Goal: Navigation & Orientation: Locate item on page

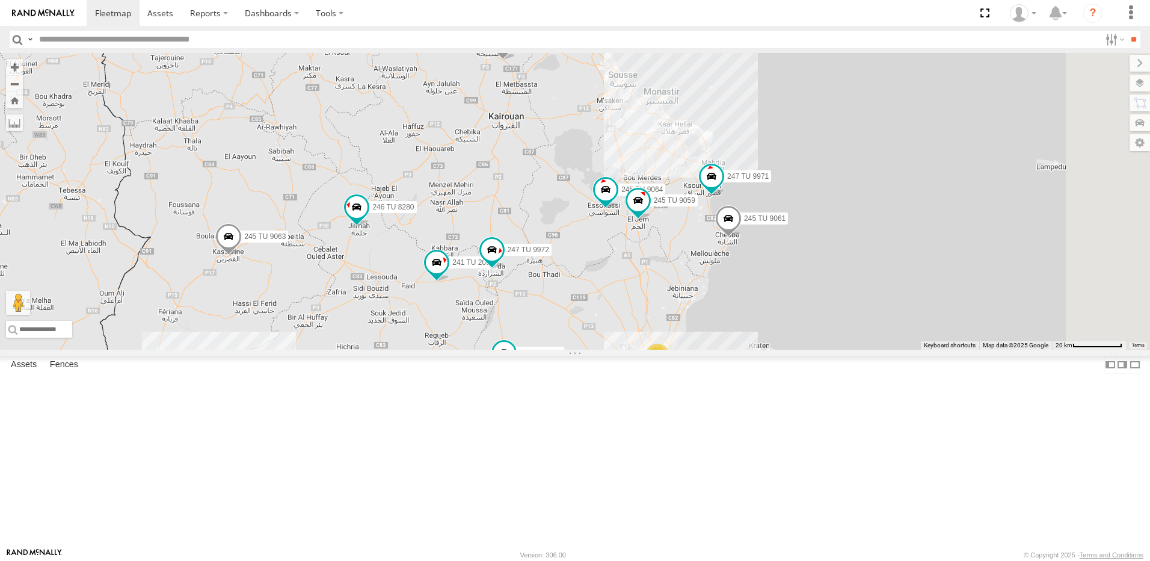
drag, startPoint x: 757, startPoint y: 258, endPoint x: 751, endPoint y: 372, distance: 114.5
click at [751, 350] on div "246 TU 8285 246 TU 8286 241 TU 2029 245 TU 4334 231 TU 3159 245 TU 9053 246 TU …" at bounding box center [575, 201] width 1150 height 297
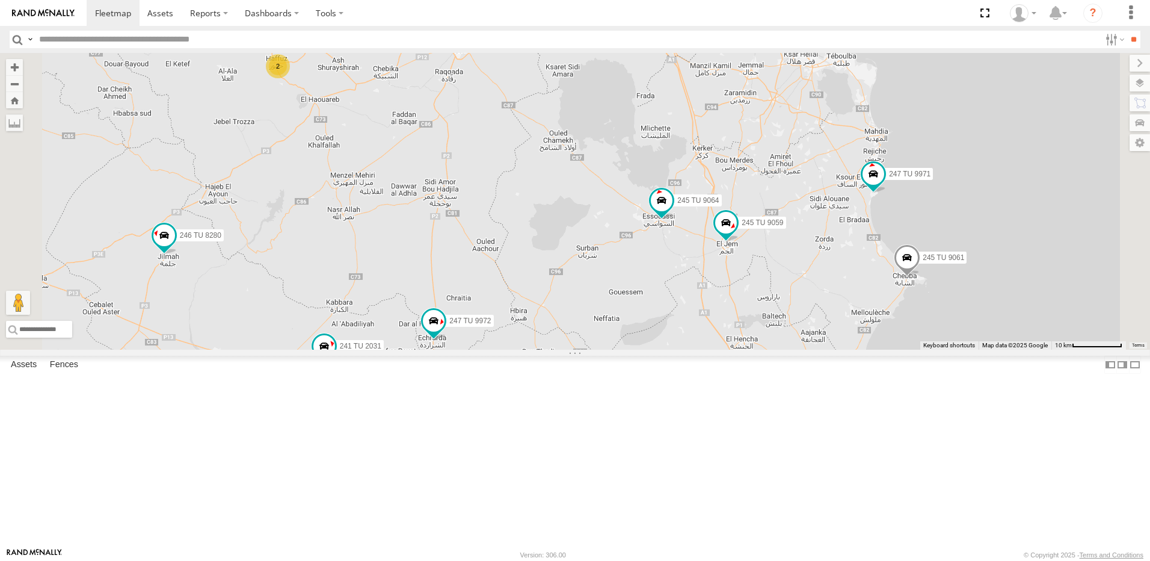
drag, startPoint x: 588, startPoint y: 341, endPoint x: 549, endPoint y: 188, distance: 157.3
click at [549, 189] on div "246 TU 8285 246 TU 8286 241 TU 2029 245 TU 4334 231 TU 3159 245 TU 9053 246 TU …" at bounding box center [575, 201] width 1150 height 297
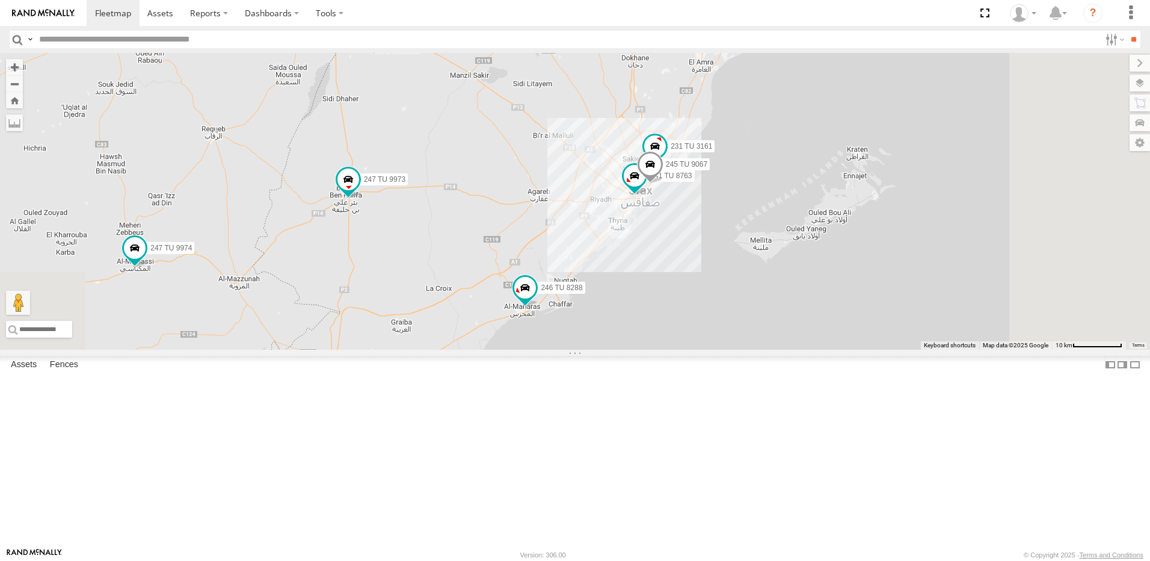
drag, startPoint x: 682, startPoint y: 164, endPoint x: 649, endPoint y: 280, distance: 120.2
click at [651, 277] on div "246 TU 8285 246 TU 8286 241 TU 2029 245 TU 4334 231 TU 3159 245 TU 9053 246 TU …" at bounding box center [575, 201] width 1150 height 297
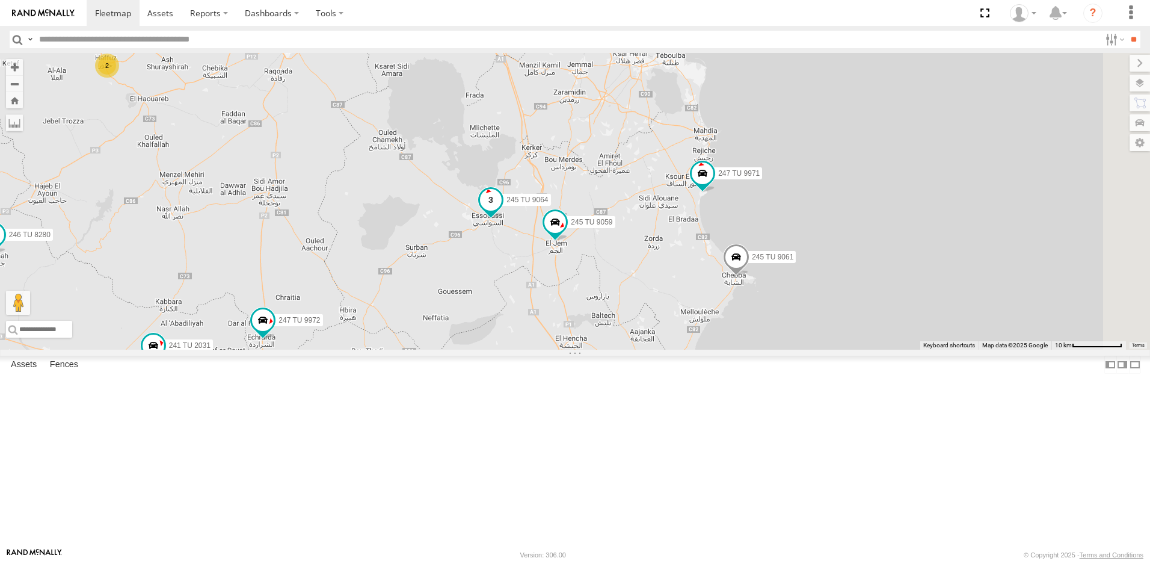
drag, startPoint x: 674, startPoint y: 200, endPoint x: 679, endPoint y: 301, distance: 101.2
click at [676, 299] on div "246 TU 8285 246 TU 8286 241 TU 2029 245 TU 4334 231 TU 3159 245 TU 9053 246 TU …" at bounding box center [575, 201] width 1150 height 297
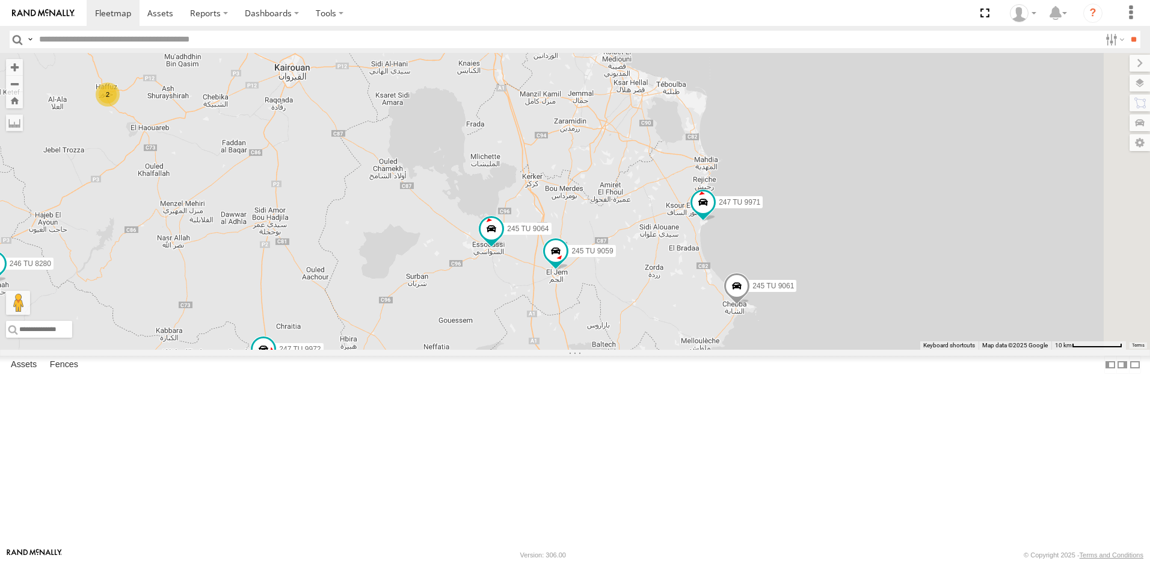
drag, startPoint x: 708, startPoint y: 179, endPoint x: 707, endPoint y: 230, distance: 51.2
click at [707, 230] on div "246 TU 8285 246 TU 8286 241 TU 2029 245 TU 4334 231 TU 3159 245 TU 9053 246 TU …" at bounding box center [575, 201] width 1150 height 297
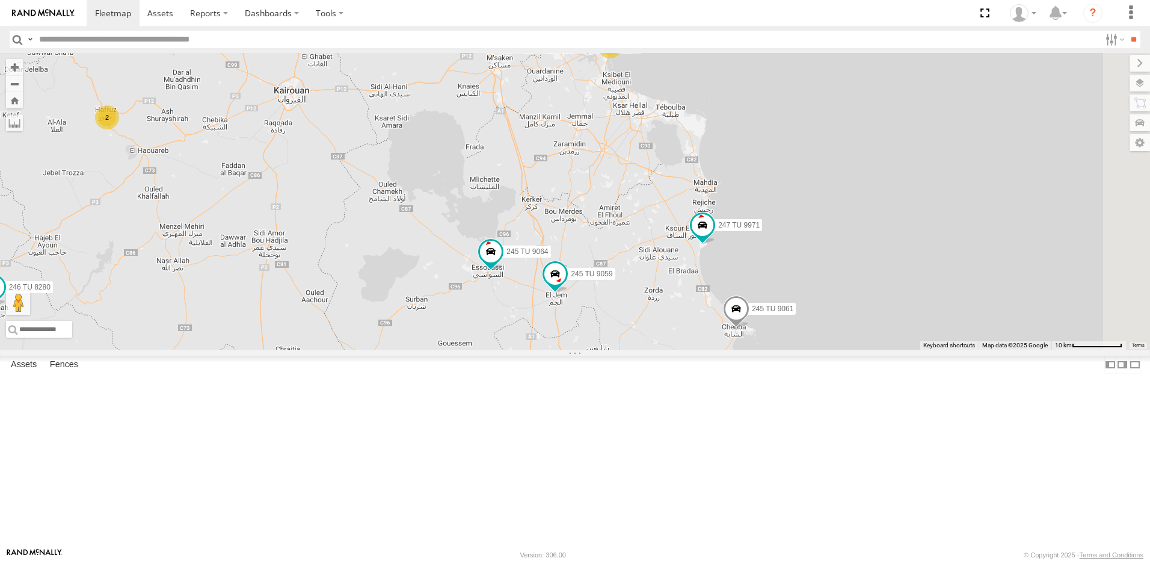
click at [750, 328] on span at bounding box center [736, 311] width 26 height 32
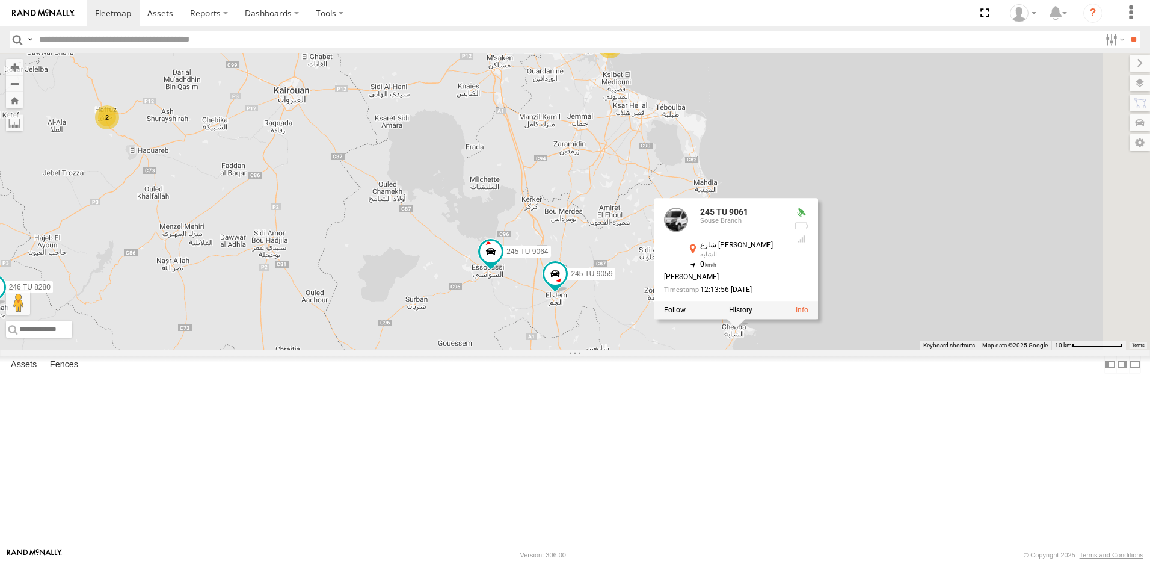
click at [777, 350] on div "246 TU 8285 246 TU 8286 241 TU 2029 245 TU 4334 231 TU 3159 245 TU 9053 246 TU …" at bounding box center [575, 201] width 1150 height 297
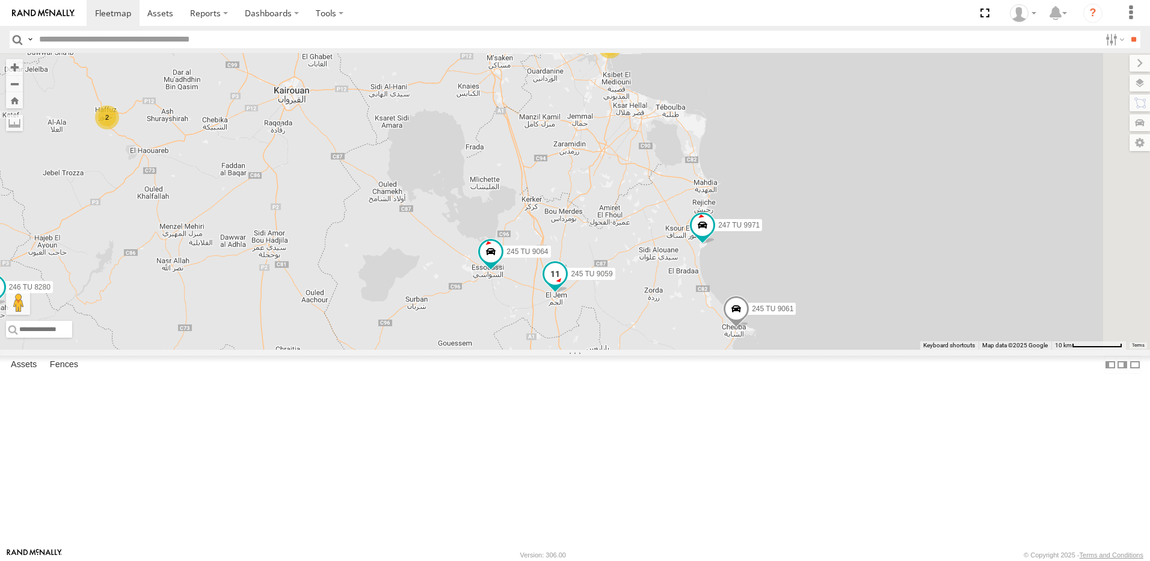
click at [566, 284] on span at bounding box center [555, 273] width 22 height 22
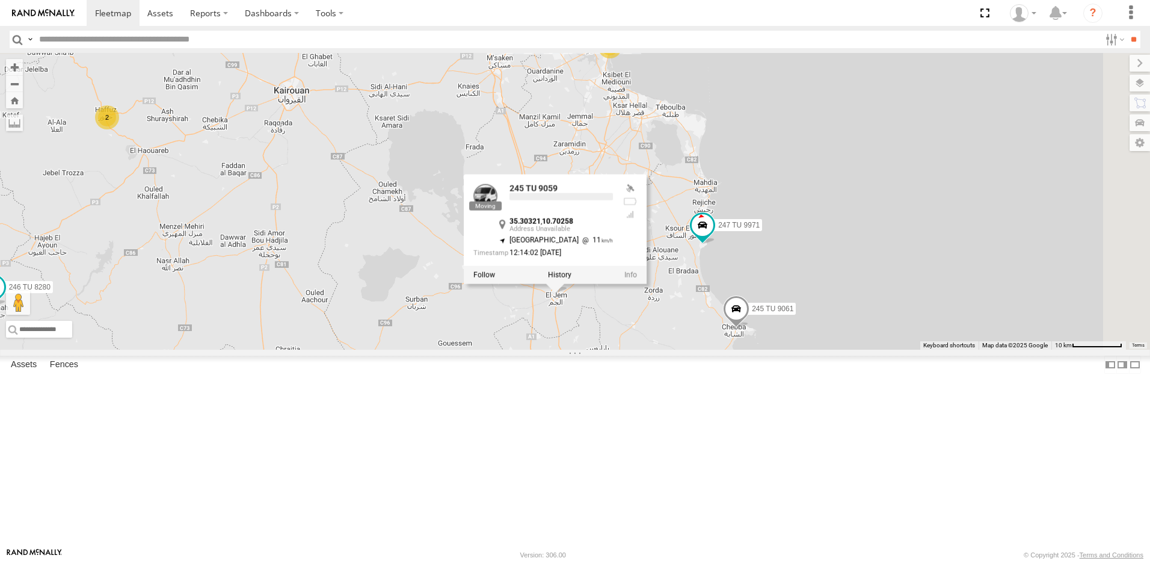
click at [784, 350] on div "246 TU 8285 246 TU 8286 241 TU 2029 245 TU 4334 231 TU 3159 245 TU 9053 246 TU …" at bounding box center [575, 201] width 1150 height 297
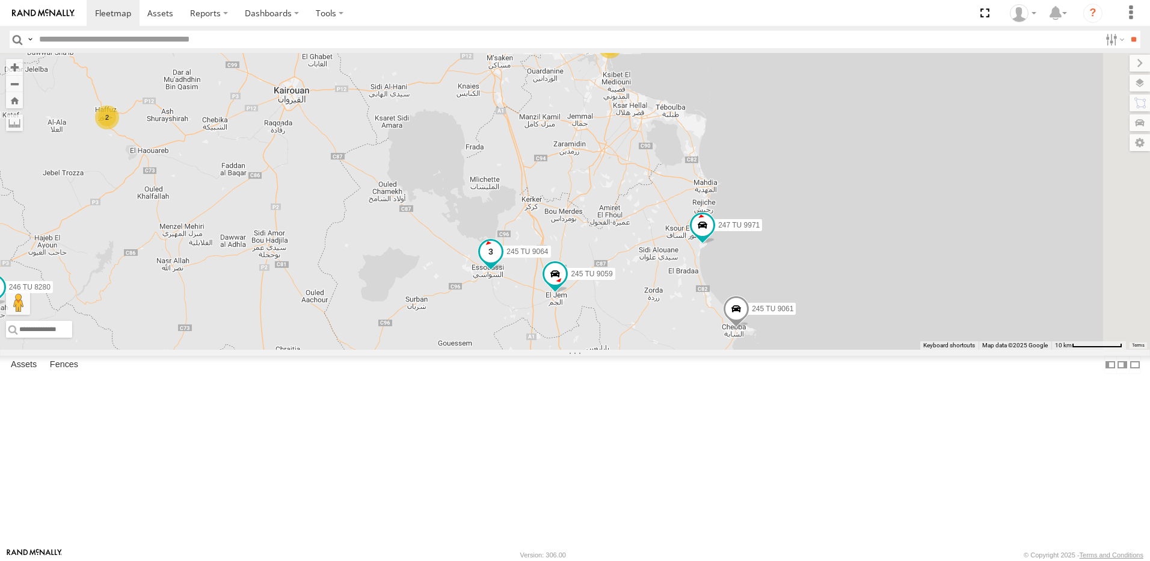
click at [548, 256] on span "245 TU 9064" at bounding box center [528, 251] width 42 height 8
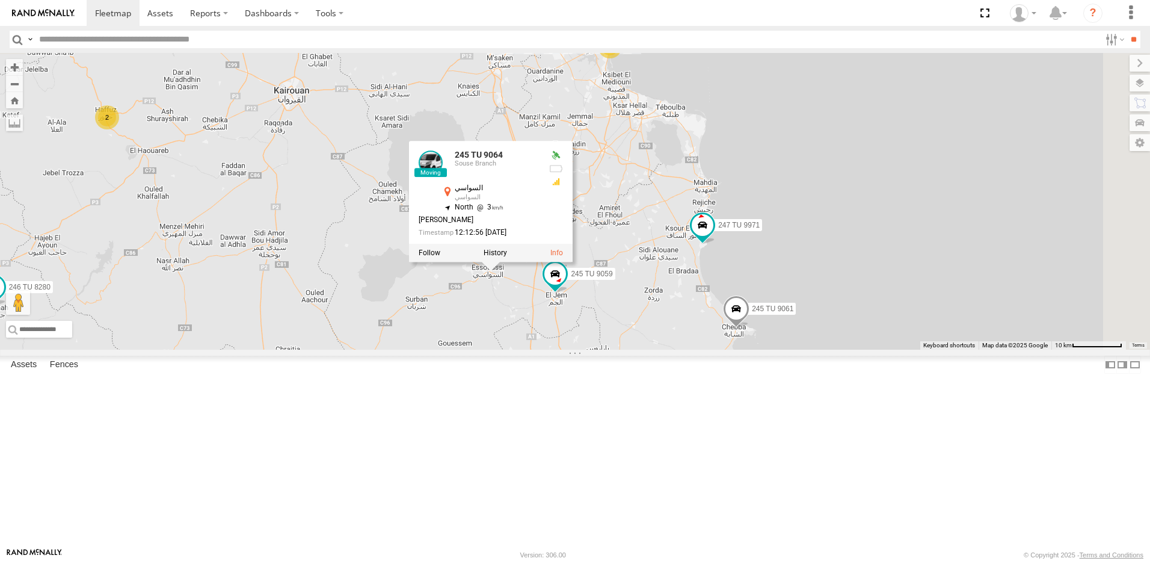
click at [649, 350] on div "246 TU 8285 246 TU 8286 241 TU 2029 245 TU 4334 231 TU 3159 245 TU 9053 246 TU …" at bounding box center [575, 201] width 1150 height 297
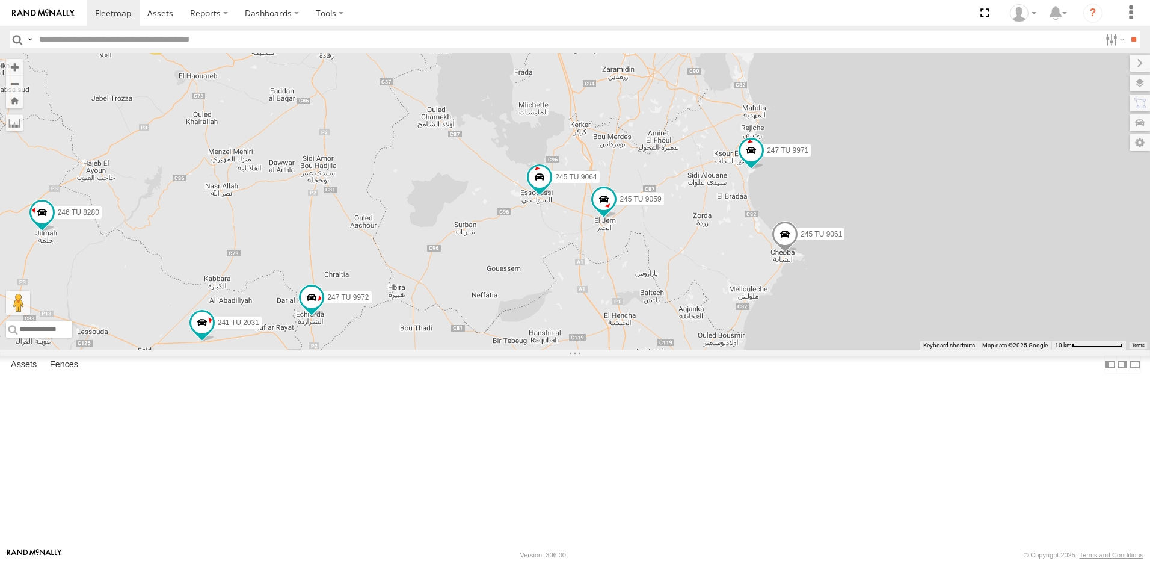
drag, startPoint x: 569, startPoint y: 439, endPoint x: 627, endPoint y: 350, distance: 106.5
click at [627, 350] on div "246 TU 8285 246 TU 8286 241 TU 2029 245 TU 4334 231 TU 3159 245 TU 9053 246 TU …" at bounding box center [575, 201] width 1150 height 297
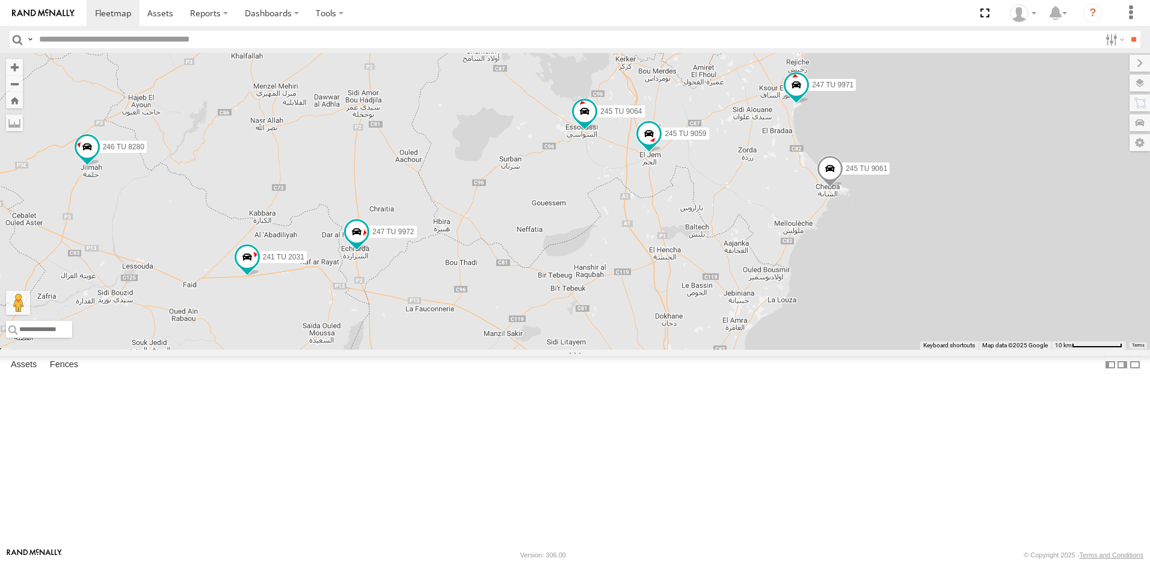
drag, startPoint x: 463, startPoint y: 448, endPoint x: 522, endPoint y: 369, distance: 98.8
click at [522, 350] on div "246 TU 8285 246 TU 8286 241 TU 2029 245 TU 4334 231 TU 3159 245 TU 9053 246 TU …" at bounding box center [575, 201] width 1150 height 297
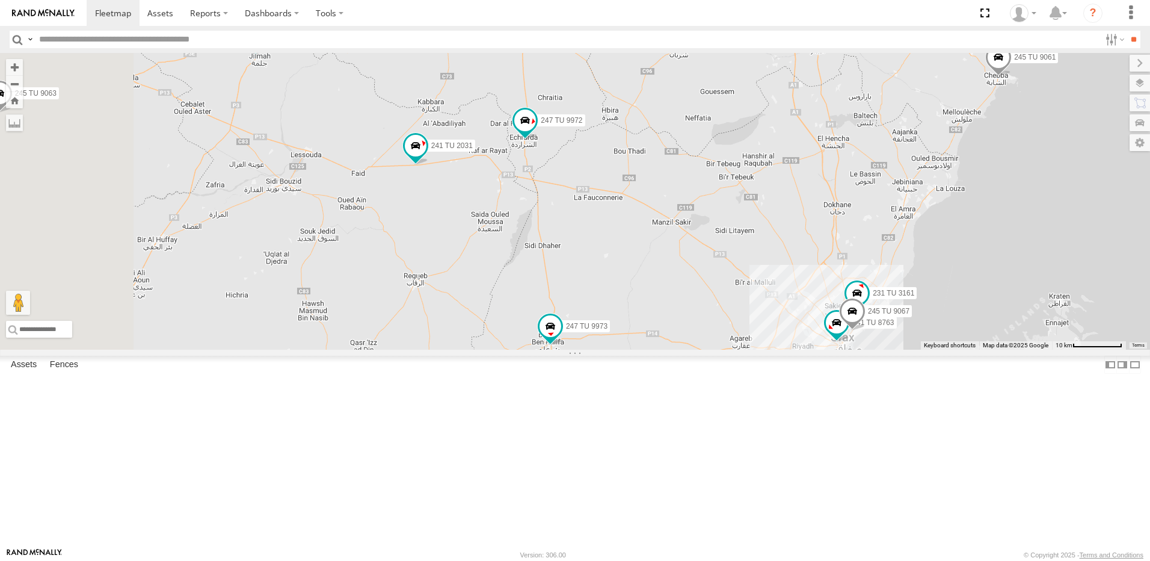
drag, startPoint x: 474, startPoint y: 412, endPoint x: 566, endPoint y: 405, distance: 91.7
click at [566, 350] on div "246 TU 8285 246 TU 8286 241 TU 2029 245 TU 4334 231 TU 3159 245 TU 9053 246 TU …" at bounding box center [575, 201] width 1150 height 297
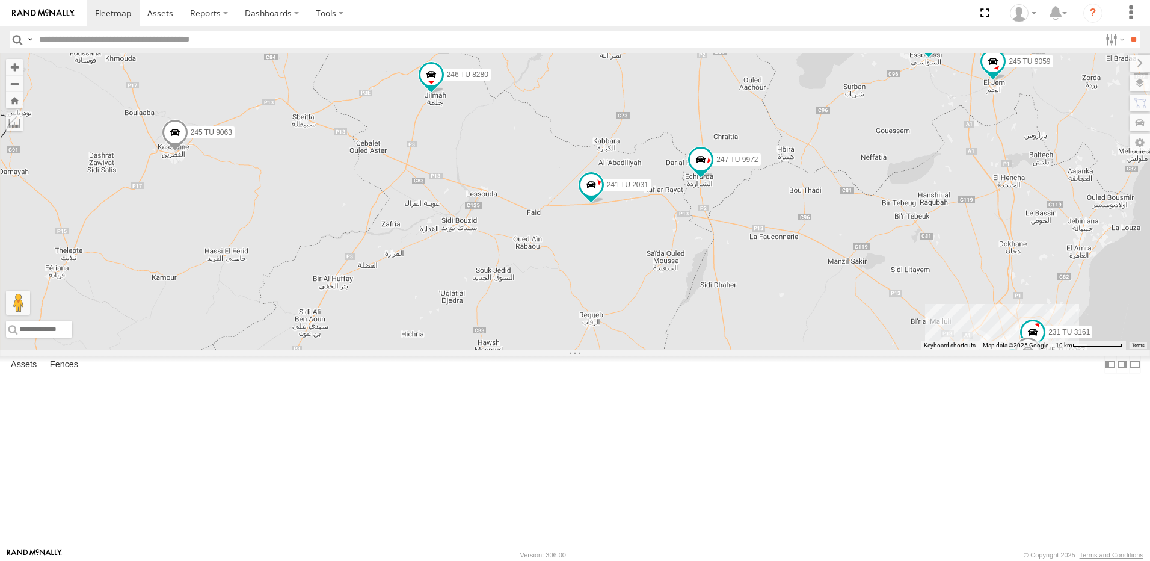
drag, startPoint x: 457, startPoint y: 443, endPoint x: 622, endPoint y: 548, distance: 195.3
click at [622, 548] on body at bounding box center [575, 280] width 1150 height 561
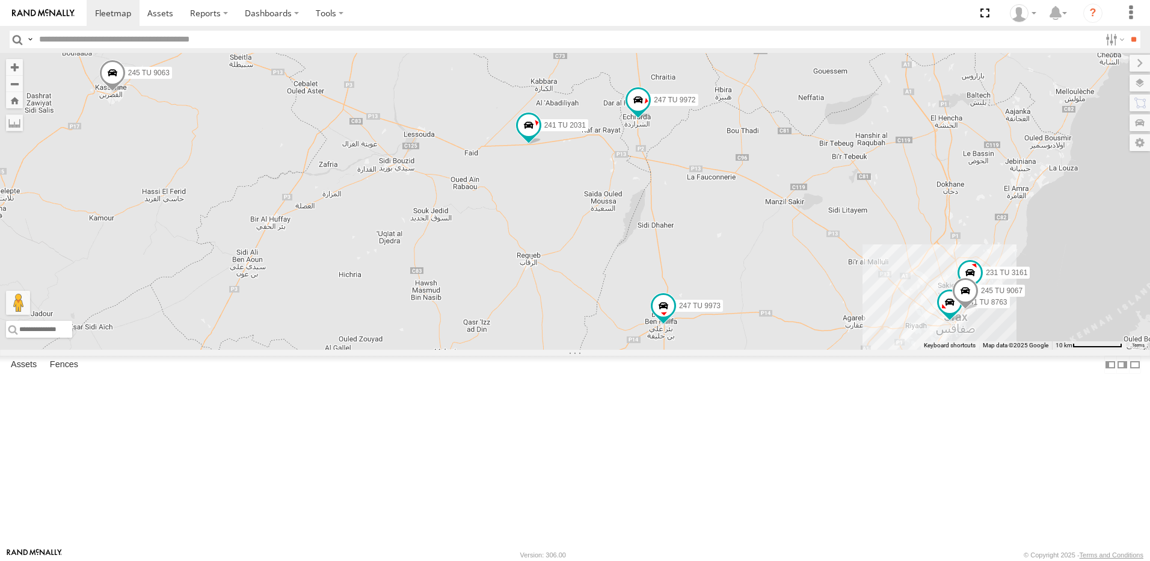
drag, startPoint x: 649, startPoint y: 423, endPoint x: 578, endPoint y: 360, distance: 94.6
click at [578, 350] on div "246 TU 8285 246 TU 8286 241 TU 2029 245 TU 4334 231 TU 3159 245 TU 9053 246 TU …" at bounding box center [575, 201] width 1150 height 297
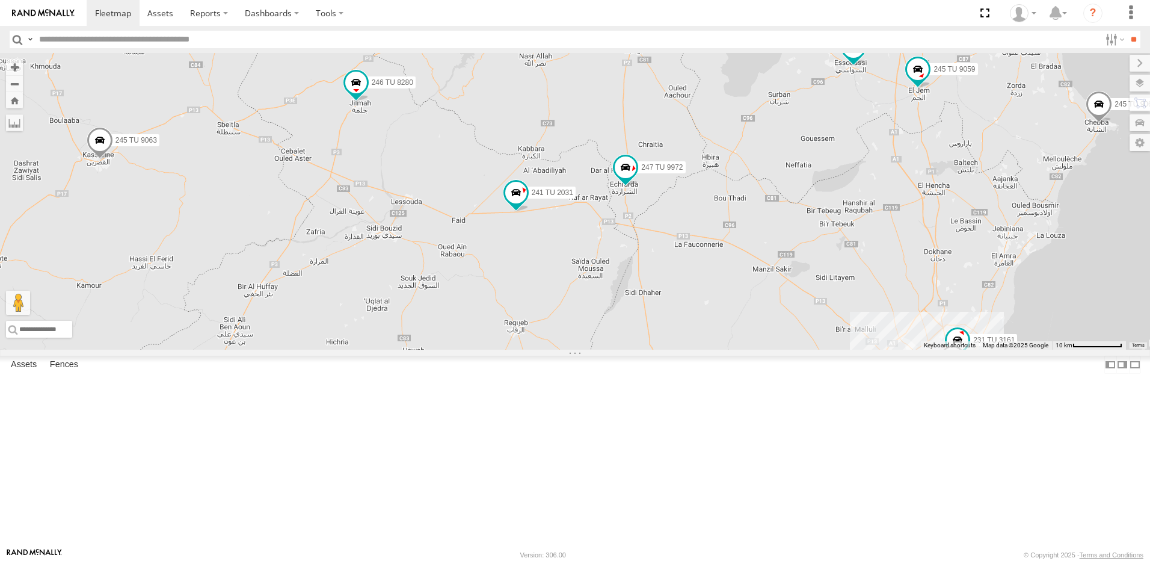
drag, startPoint x: 616, startPoint y: 331, endPoint x: 600, endPoint y: 398, distance: 69.3
click at [600, 350] on div "246 TU 8285 246 TU 8286 241 TU 2029 245 TU 4334 231 TU 3159 245 TU 9053 246 TU …" at bounding box center [575, 201] width 1150 height 297
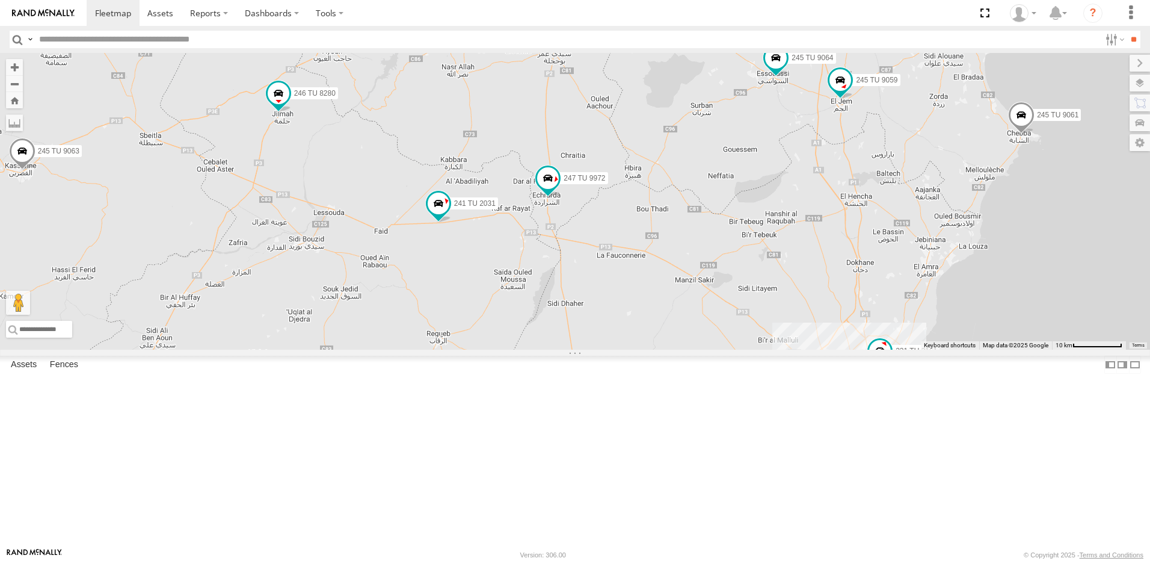
drag, startPoint x: 638, startPoint y: 390, endPoint x: 551, endPoint y: 400, distance: 87.2
click at [551, 350] on div "246 TU 8285 246 TU 8286 241 TU 2029 245 TU 4334 231 TU 3159 245 TU 9053 246 TU …" at bounding box center [575, 201] width 1150 height 297
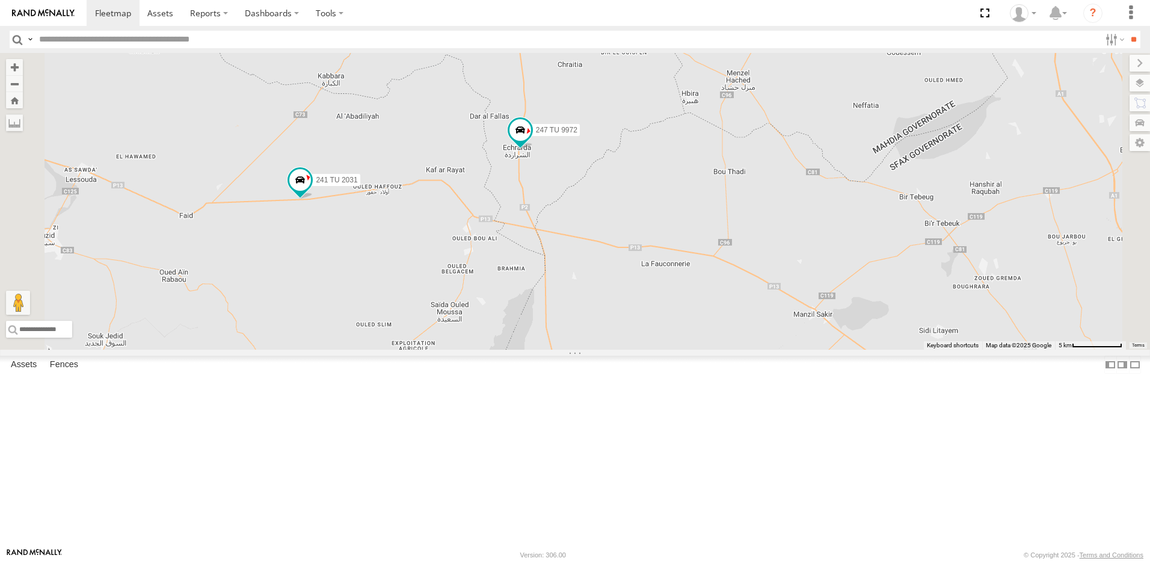
drag, startPoint x: 680, startPoint y: 340, endPoint x: 631, endPoint y: 331, distance: 49.6
click at [631, 331] on div "246 TU 8285 246 TU 8286 241 TU 2029 245 TU 4334 231 TU 3159 245 TU 9053 246 TU …" at bounding box center [575, 201] width 1150 height 297
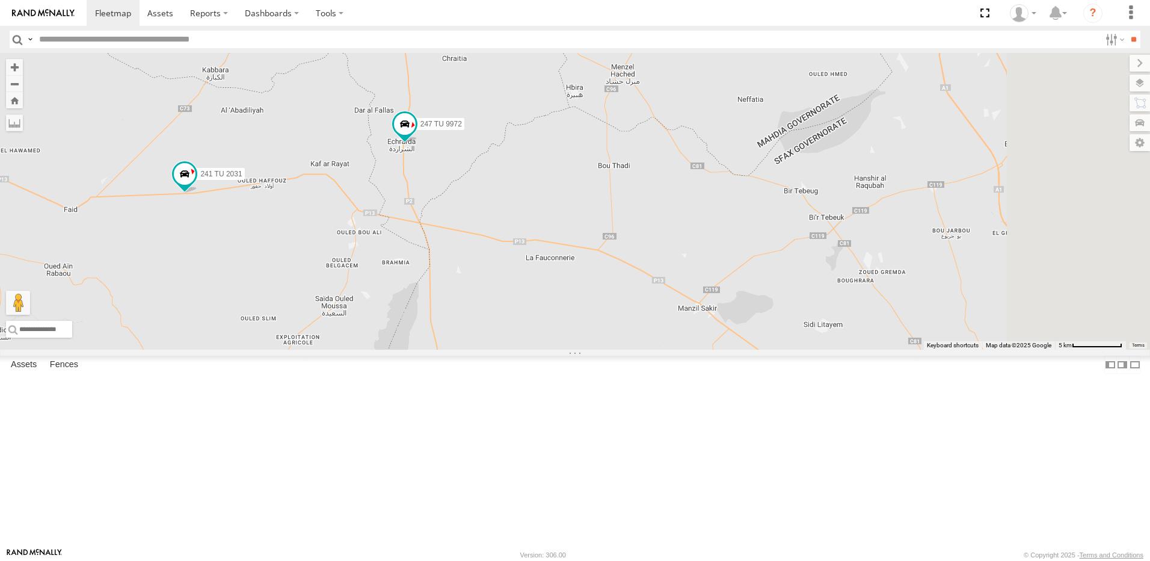
drag, startPoint x: 707, startPoint y: 347, endPoint x: 683, endPoint y: 345, distance: 24.7
click at [683, 345] on div "246 TU 8285 246 TU 8286 241 TU 2029 245 TU 4334 231 TU 3159 245 TU 9053 246 TU …" at bounding box center [575, 201] width 1150 height 297
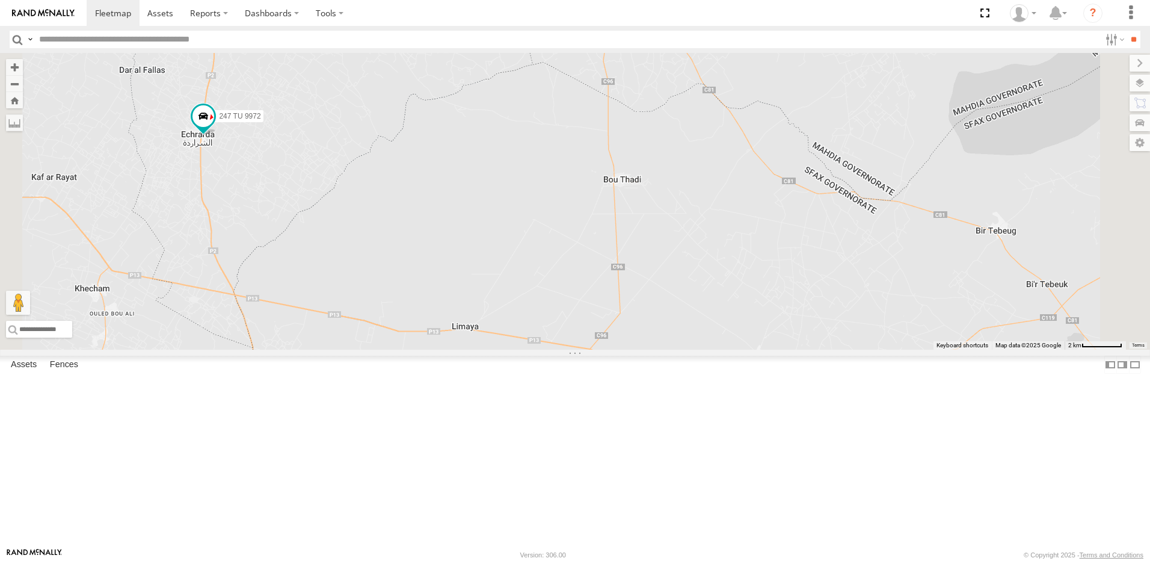
drag, startPoint x: 687, startPoint y: 406, endPoint x: 683, endPoint y: 351, distance: 55.5
click at [683, 350] on div "246 TU 8285 246 TU 8286 241 TU 2029 245 TU 4334 231 TU 3159 245 TU 9053 246 TU …" at bounding box center [575, 201] width 1150 height 297
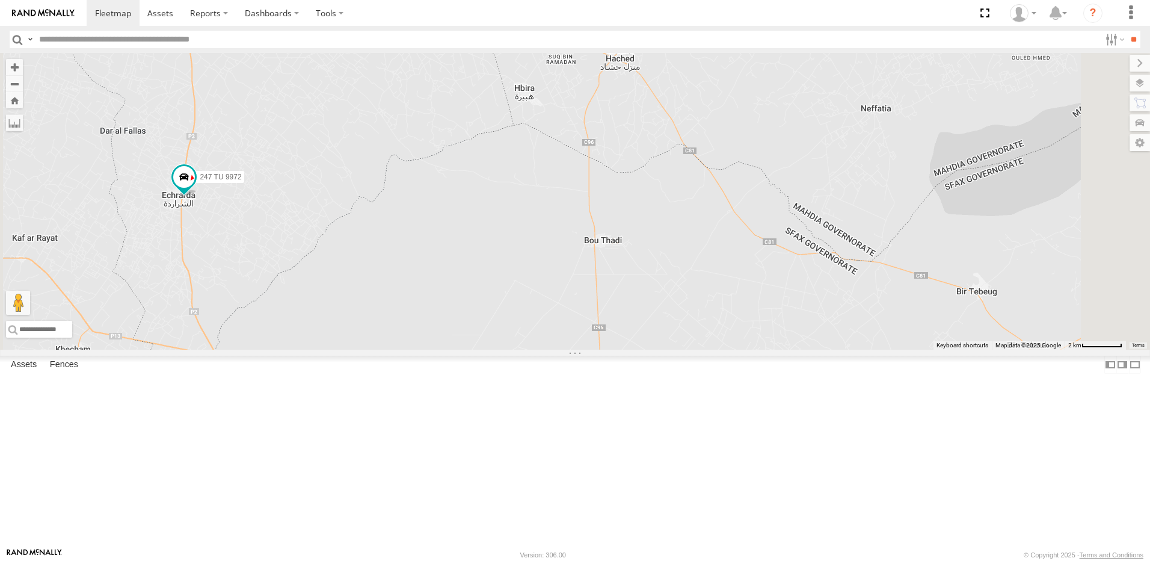
drag, startPoint x: 759, startPoint y: 333, endPoint x: 742, endPoint y: 458, distance: 125.7
click at [742, 350] on div "246 TU 8285 246 TU 8286 241 TU 2029 245 TU 4334 231 TU 3159 245 TU 9053 246 TU …" at bounding box center [575, 201] width 1150 height 297
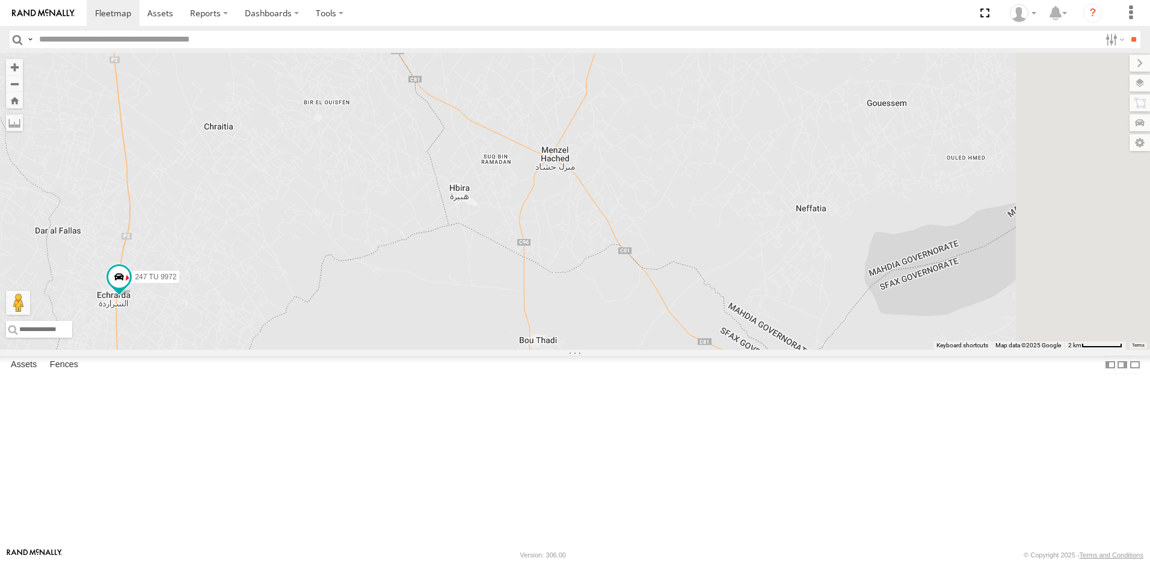
drag, startPoint x: 736, startPoint y: 387, endPoint x: 713, endPoint y: 423, distance: 43.1
click at [713, 350] on div "246 TU 8285 246 TU 8286 241 TU 2029 245 TU 4334 231 TU 3159 245 TU 9053 246 TU …" at bounding box center [575, 201] width 1150 height 297
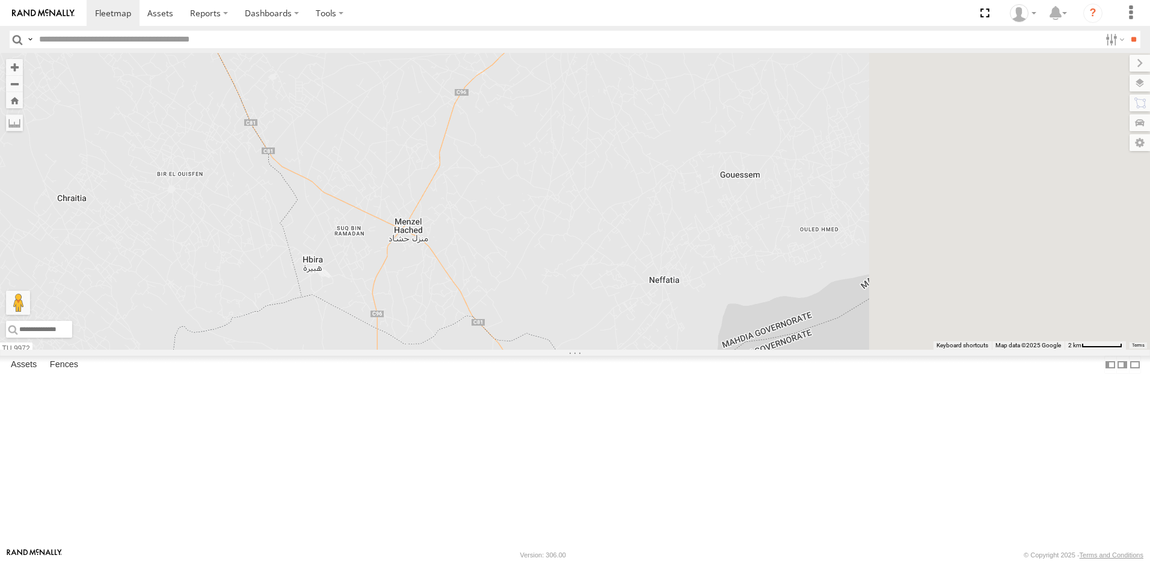
drag, startPoint x: 840, startPoint y: 382, endPoint x: 664, endPoint y: 448, distance: 188.1
click at [665, 350] on div "246 TU 8285 246 TU 8286 241 TU 2029 245 TU 4334 231 TU 3159 245 TU 9053 246 TU …" at bounding box center [575, 201] width 1150 height 297
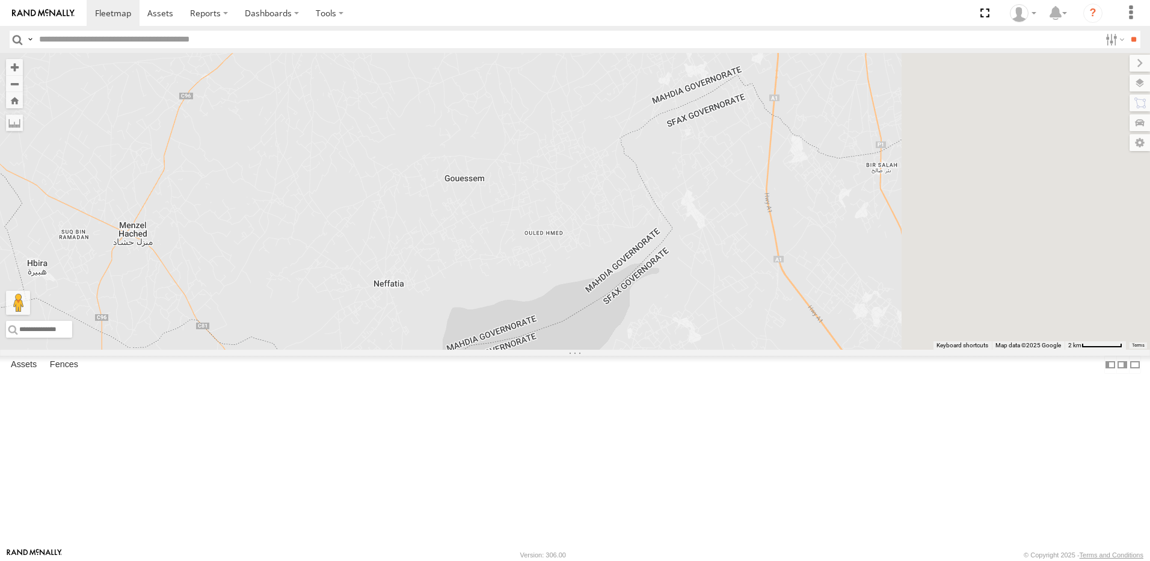
drag, startPoint x: 751, startPoint y: 381, endPoint x: 554, endPoint y: 260, distance: 231.4
click at [554, 260] on div "246 TU 8285 246 TU 8286 241 TU 2029 245 TU 4334 231 TU 3159 245 TU 9053 246 TU …" at bounding box center [575, 201] width 1150 height 297
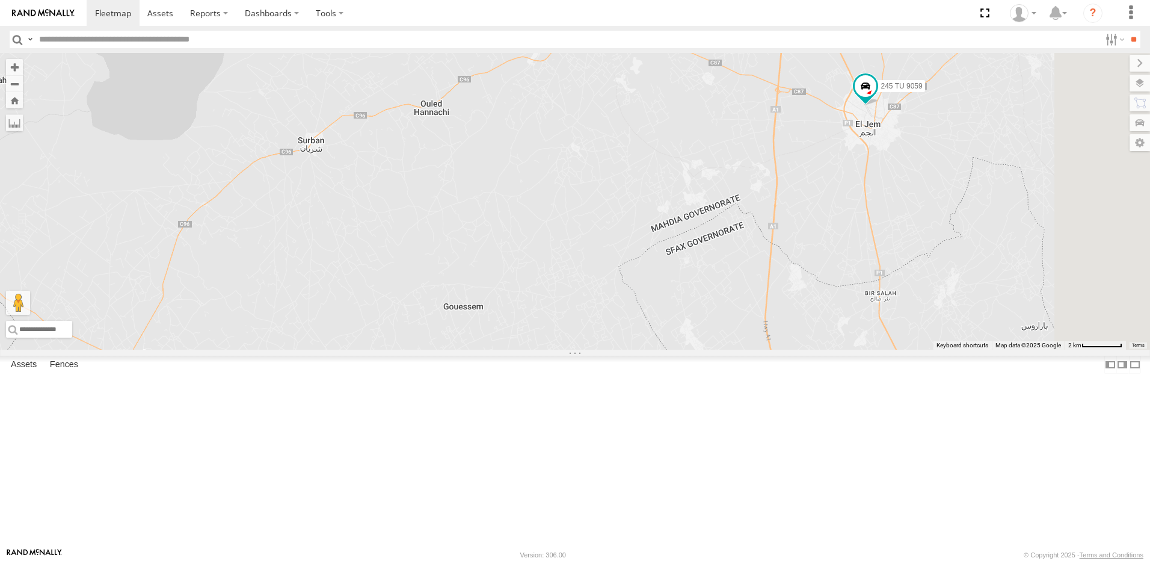
drag, startPoint x: 583, startPoint y: 217, endPoint x: 592, endPoint y: 359, distance: 142.9
click at [592, 350] on div "246 TU 8285 246 TU 8286 241 TU 2029 245 TU 4334 231 TU 3159 245 TU 9053 246 TU …" at bounding box center [575, 201] width 1150 height 297
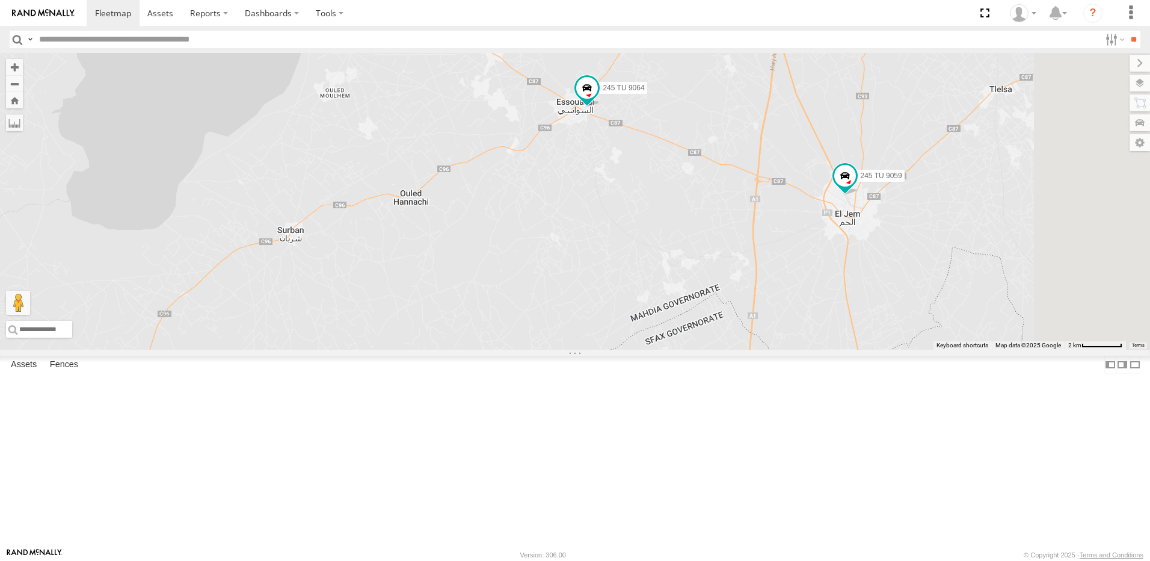
drag, startPoint x: 723, startPoint y: 234, endPoint x: 702, endPoint y: 327, distance: 95.5
click at [702, 327] on div "246 TU 8285 246 TU 8286 241 TU 2029 245 TU 4334 231 TU 3159 245 TU 9053 246 TU …" at bounding box center [575, 201] width 1150 height 297
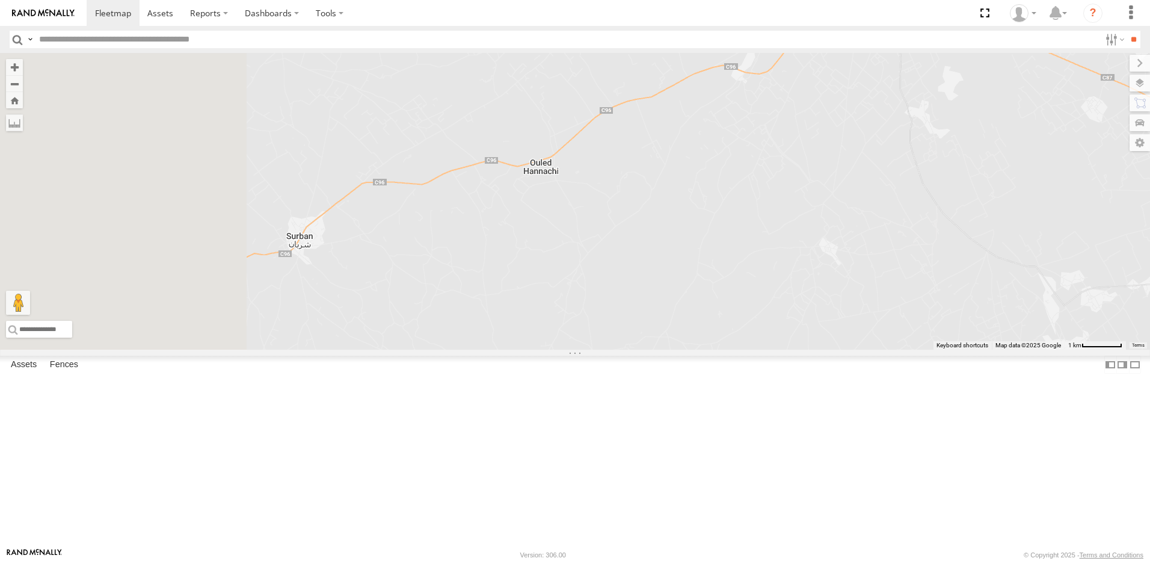
drag, startPoint x: 523, startPoint y: 340, endPoint x: 709, endPoint y: 312, distance: 188.5
click at [709, 312] on div "246 TU 8285 246 TU 8286 241 TU 2029 245 TU 4334 231 TU 3159 245 TU 9053 246 TU …" at bounding box center [575, 201] width 1150 height 297
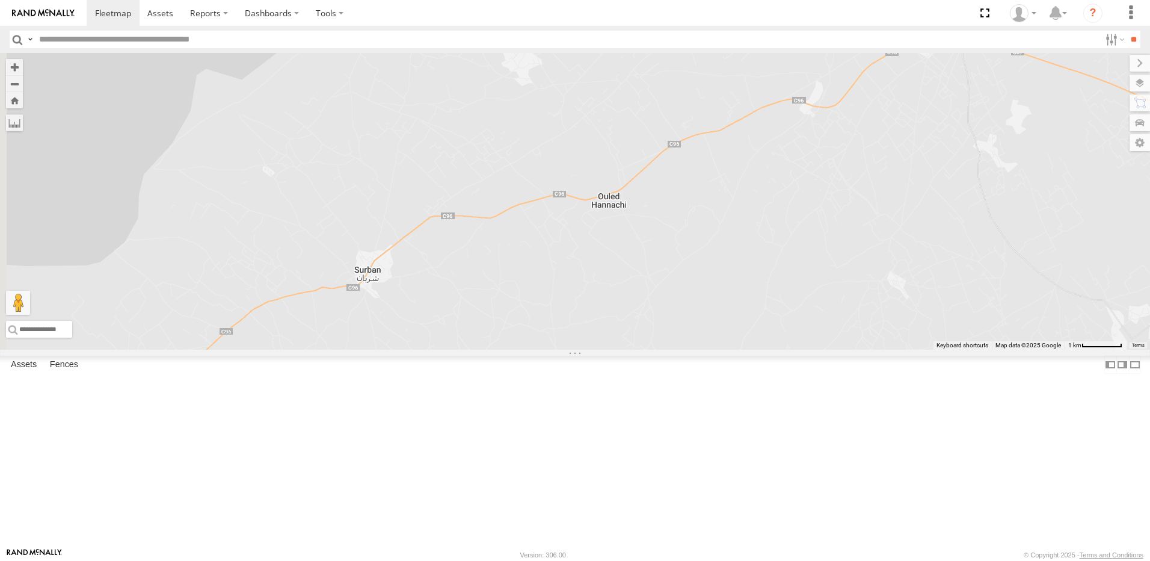
drag, startPoint x: 770, startPoint y: 288, endPoint x: 831, endPoint y: 341, distance: 80.6
click at [744, 350] on div "246 TU 8285 246 TU 8286 241 TU 2029 245 TU 4334 231 TU 3159 245 TU 9053 246 TU …" at bounding box center [575, 201] width 1150 height 297
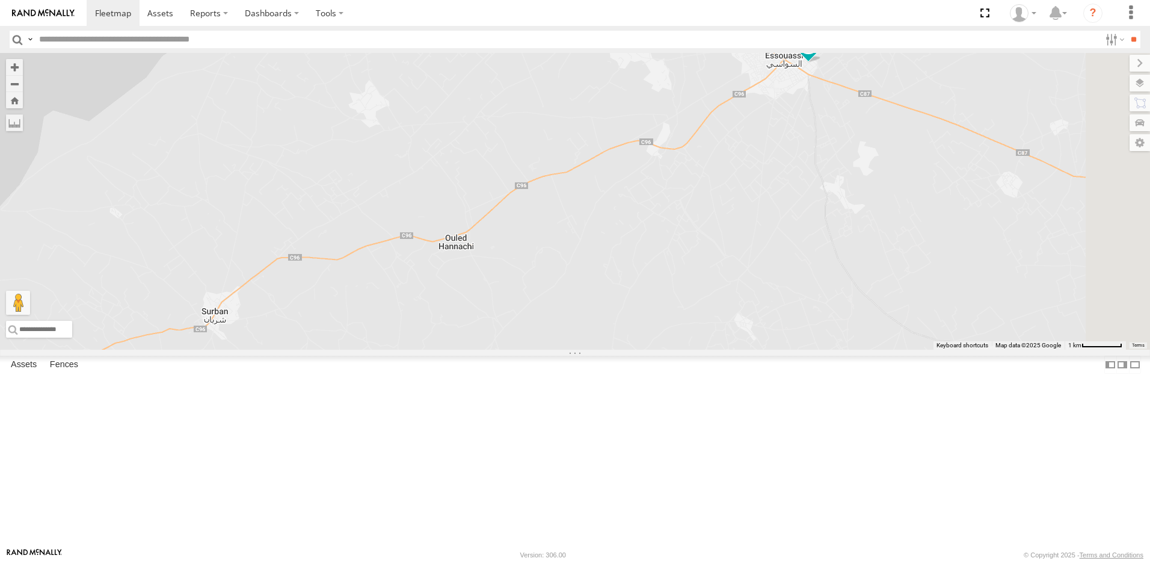
drag, startPoint x: 838, startPoint y: 330, endPoint x: 747, endPoint y: 344, distance: 92.4
click at [747, 344] on div "246 TU 8285 246 TU 8286 241 TU 2029 245 TU 4334 231 TU 3159 245 TU 9053 246 TU …" at bounding box center [575, 201] width 1150 height 297
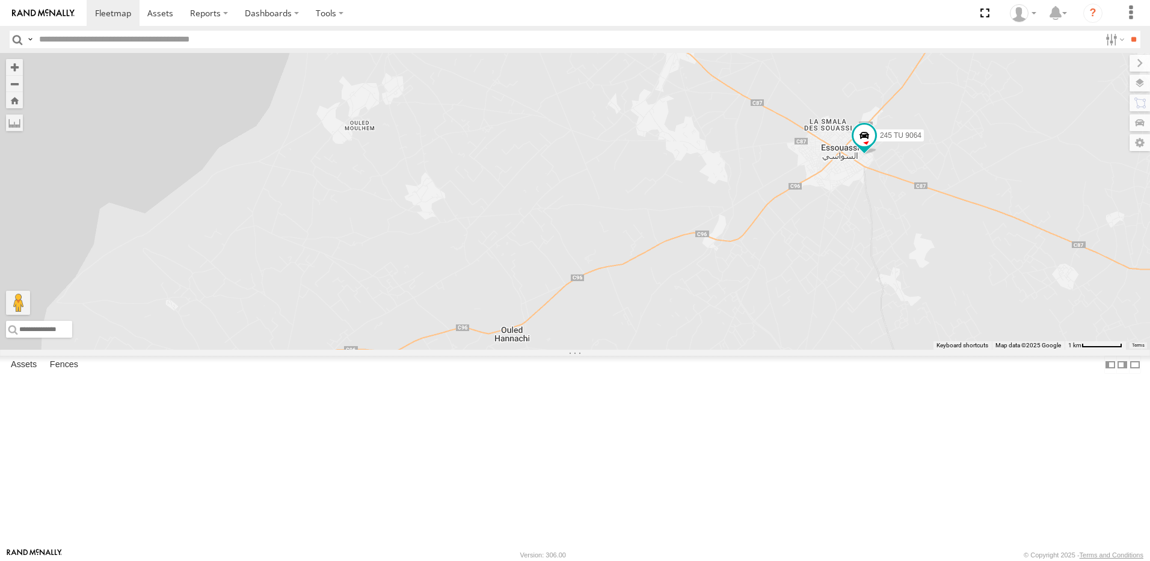
drag, startPoint x: 692, startPoint y: 274, endPoint x: 951, endPoint y: 333, distance: 265.3
click at [951, 333] on div "246 TU 8285 246 TU 8286 241 TU 2029 245 TU 4334 231 TU 3159 245 TU 9053 246 TU …" at bounding box center [575, 201] width 1150 height 297
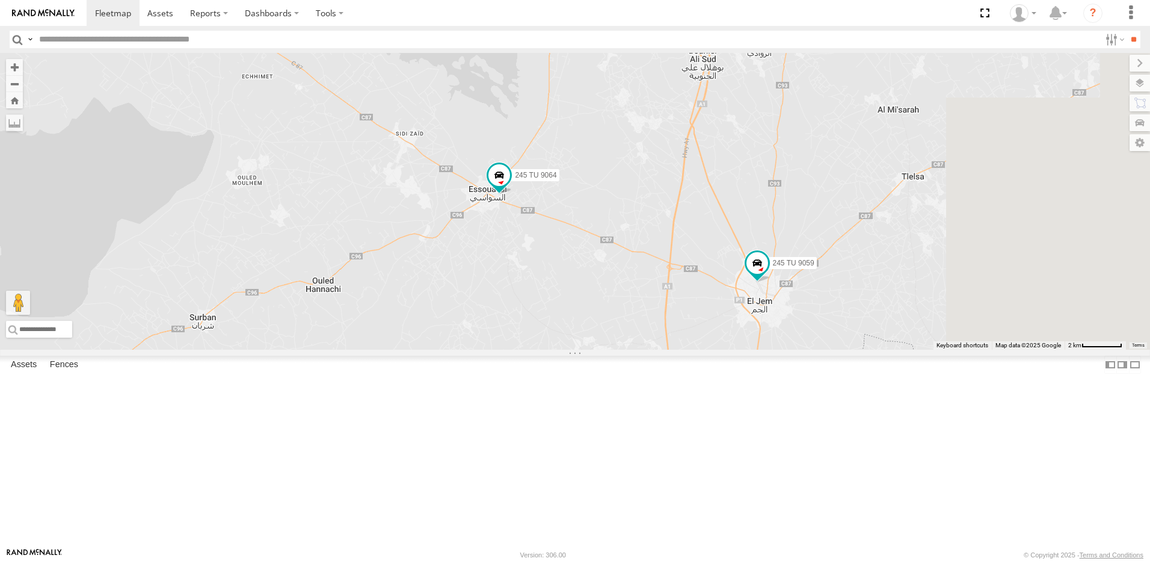
click at [627, 282] on div "246 TU 8285 246 TU 8286 241 TU 2029 245 TU 4334 231 TU 3159 245 TU 9053 246 TU …" at bounding box center [575, 201] width 1150 height 297
